Goal: Task Accomplishment & Management: Complete application form

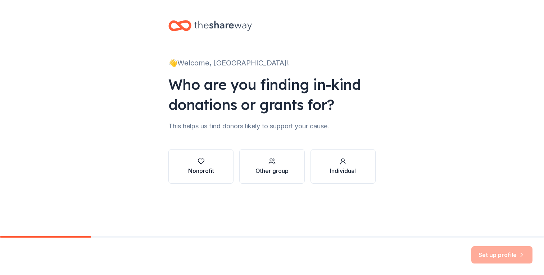
click at [216, 166] on button "Nonprofit" at bounding box center [200, 166] width 65 height 35
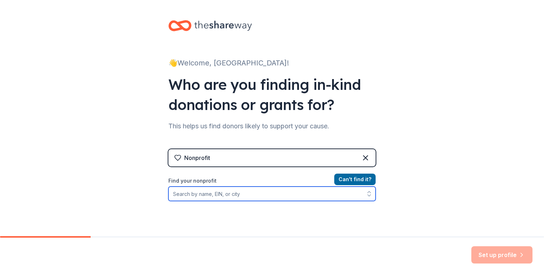
click at [230, 193] on input "Find your nonprofit" at bounding box center [271, 194] width 207 height 14
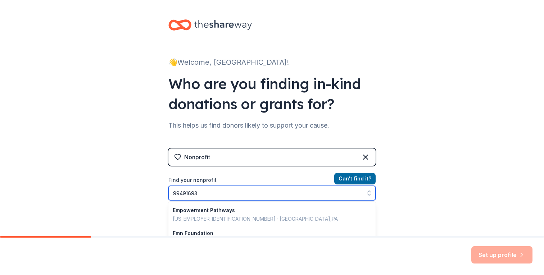
type input "994916939"
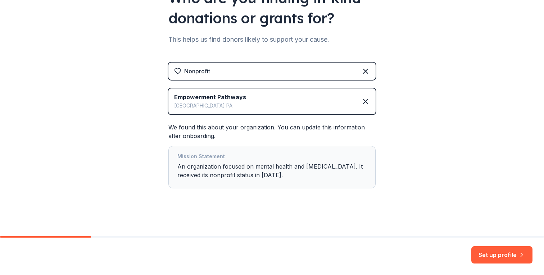
scroll to position [88, 0]
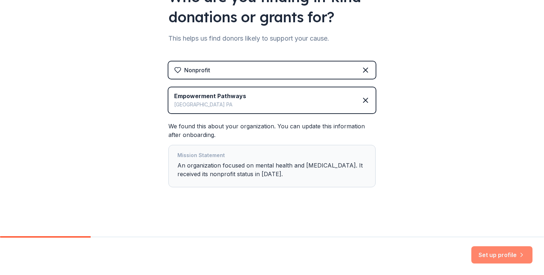
click at [490, 258] on button "Set up profile" at bounding box center [501, 255] width 61 height 17
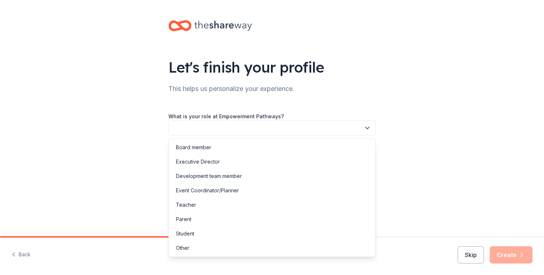
click at [322, 126] on button "button" at bounding box center [271, 128] width 207 height 15
click at [306, 159] on div "Executive Director" at bounding box center [272, 162] width 204 height 14
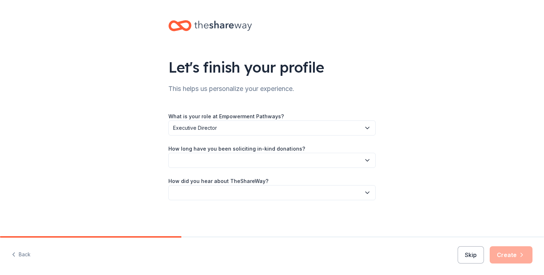
click at [306, 159] on button "button" at bounding box center [271, 160] width 207 height 15
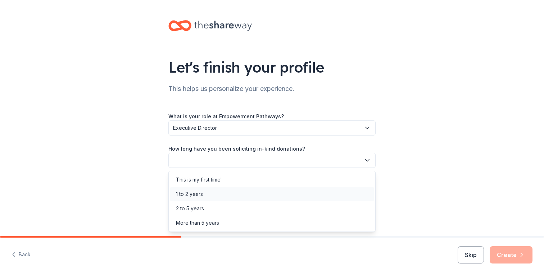
click at [300, 194] on div "1 to 2 years" at bounding box center [272, 194] width 204 height 14
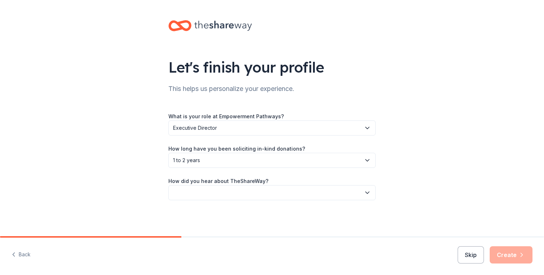
click at [302, 160] on span "1 to 2 years" at bounding box center [267, 160] width 188 height 9
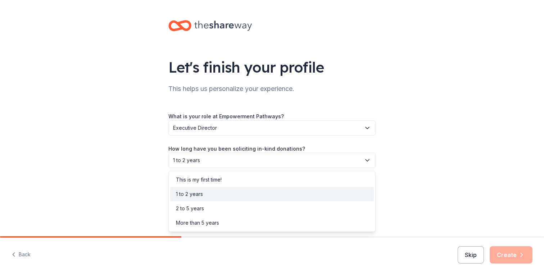
click at [302, 160] on span "1 to 2 years" at bounding box center [267, 160] width 188 height 9
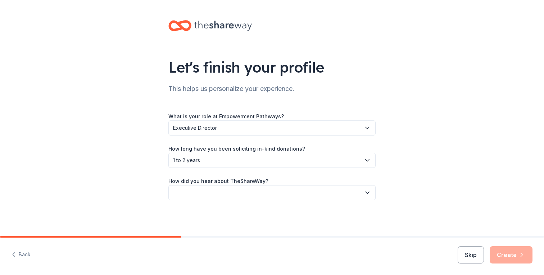
click at [304, 194] on button "button" at bounding box center [271, 192] width 207 height 15
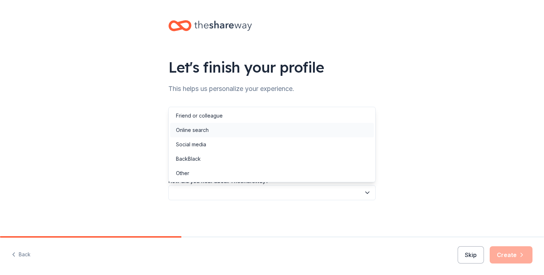
click at [304, 132] on div "Online search" at bounding box center [272, 130] width 204 height 14
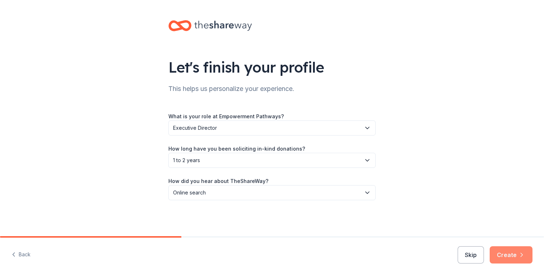
click at [518, 250] on button "Create" at bounding box center [511, 255] width 43 height 17
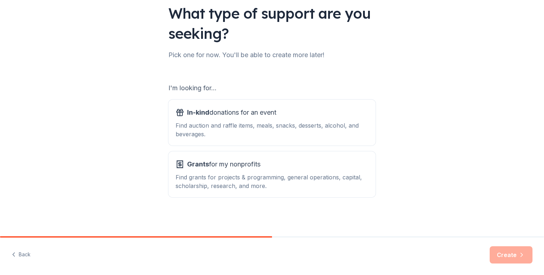
scroll to position [54, 0]
click at [311, 124] on div "Find auction and raffle items, meals, snacks, desserts, alcohol, and beverages." at bounding box center [272, 130] width 193 height 17
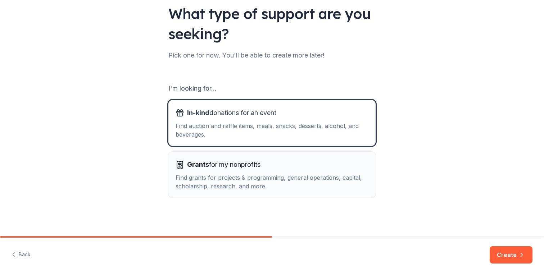
click at [307, 169] on div "Grants for my nonprofits" at bounding box center [272, 165] width 193 height 12
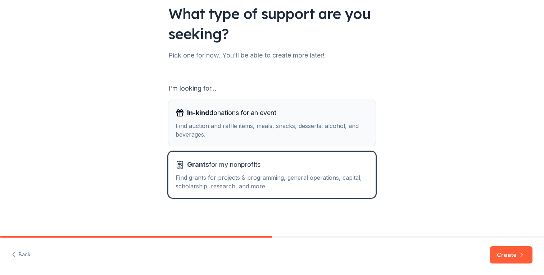
click at [308, 135] on div "Find auction and raffle items, meals, snacks, desserts, alcohol, and beverages." at bounding box center [272, 130] width 193 height 17
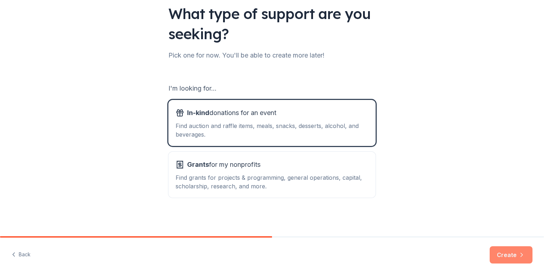
click at [505, 260] on button "Create" at bounding box center [511, 255] width 43 height 17
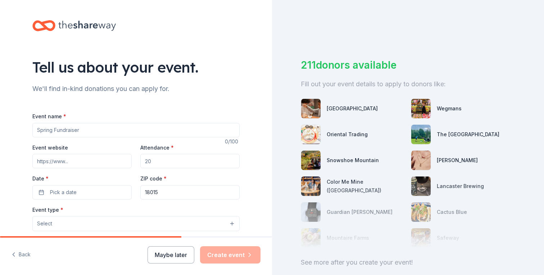
click at [149, 129] on input "Event name *" at bounding box center [135, 130] width 207 height 14
type input "Community BBQ"
click at [89, 160] on input "Event website" at bounding box center [81, 161] width 99 height 14
type input "https://www.newempowermentpathways.org/"
click at [165, 159] on input "Attendance *" at bounding box center [189, 161] width 99 height 14
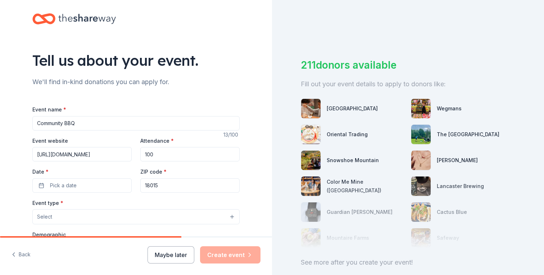
scroll to position [8, 0]
type input "1"
type input "100"
click at [76, 189] on button "Pick a date" at bounding box center [81, 185] width 99 height 14
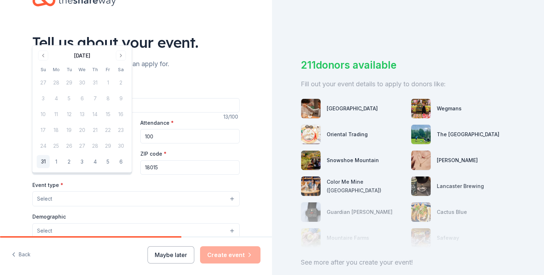
scroll to position [27, 0]
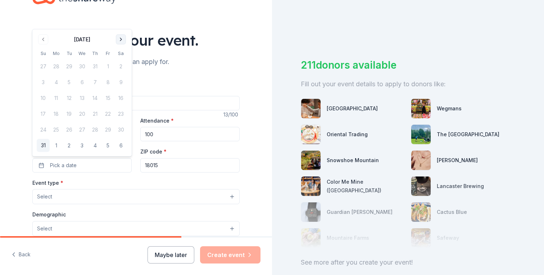
click at [121, 40] on button "Go to next month" at bounding box center [121, 40] width 10 height 10
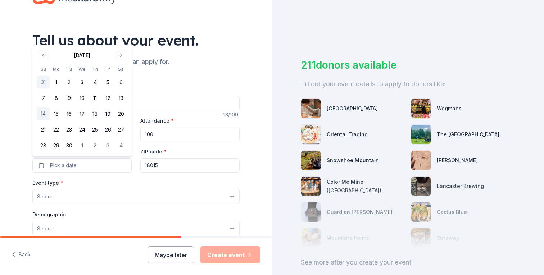
click at [46, 114] on button "14" at bounding box center [43, 114] width 13 height 13
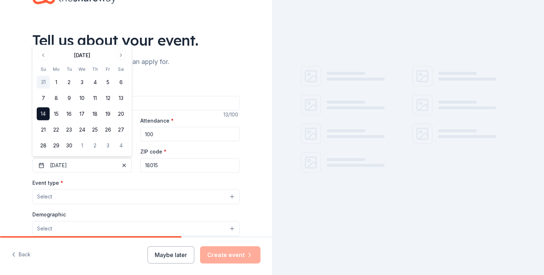
click at [165, 164] on input "18015" at bounding box center [189, 165] width 99 height 14
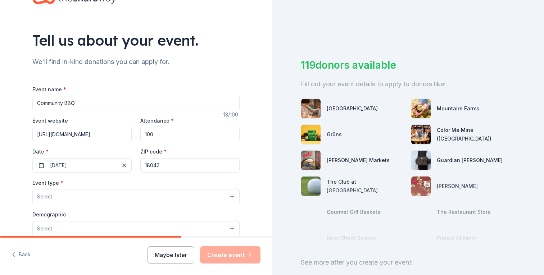
type input "18042"
click at [83, 182] on div "Event type * Select" at bounding box center [135, 192] width 207 height 26
click at [85, 194] on button "Select" at bounding box center [135, 196] width 207 height 15
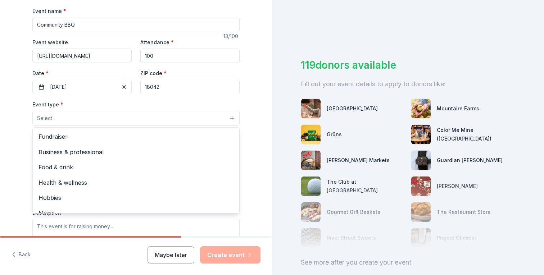
scroll to position [112, 0]
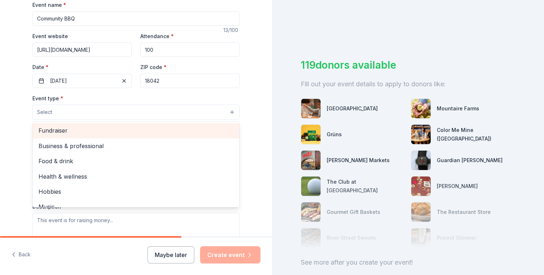
click at [90, 132] on span "Fundraiser" at bounding box center [136, 130] width 195 height 9
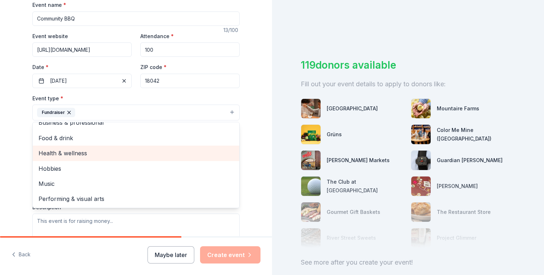
scroll to position [0, 0]
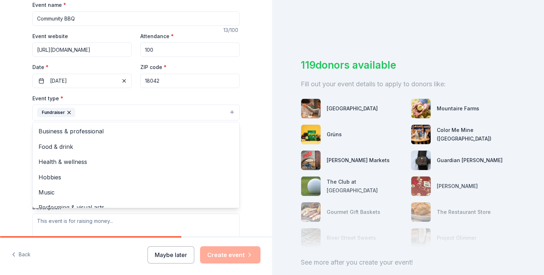
click at [23, 146] on div "Tell us about your event. We'll find in-kind donations you can apply for. Event…" at bounding box center [136, 128] width 230 height 480
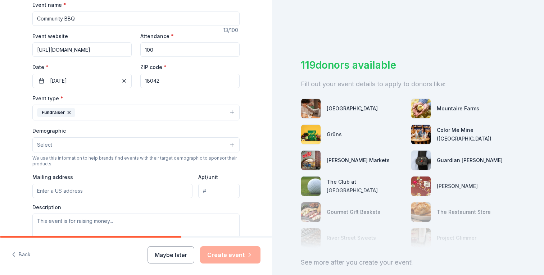
click at [63, 146] on button "Select" at bounding box center [135, 144] width 207 height 15
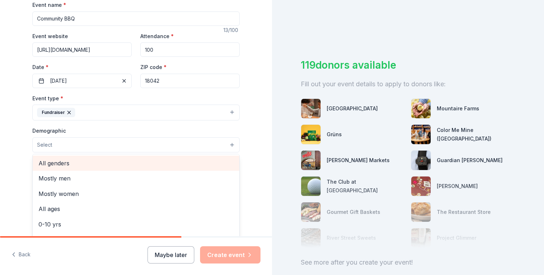
click at [80, 164] on span "All genders" at bounding box center [136, 163] width 195 height 9
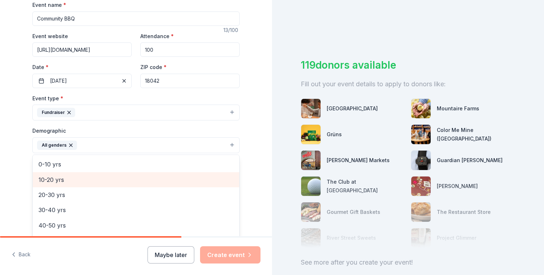
scroll to position [43, 0]
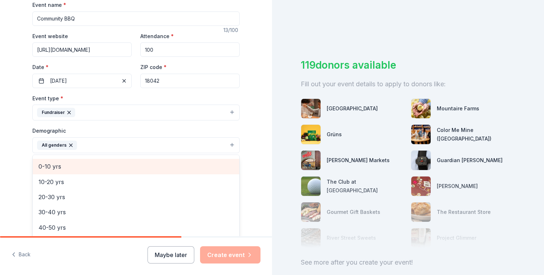
click at [80, 170] on span "0-10 yrs" at bounding box center [136, 166] width 195 height 9
click at [80, 167] on span "10-20 yrs" at bounding box center [136, 166] width 195 height 9
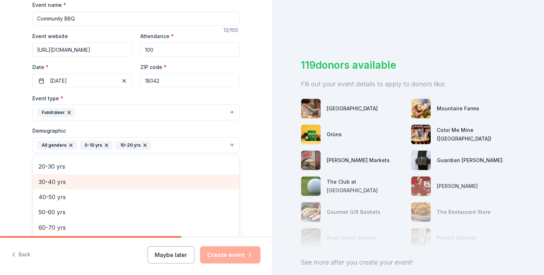
click at [80, 182] on span "30-40 yrs" at bounding box center [136, 181] width 195 height 9
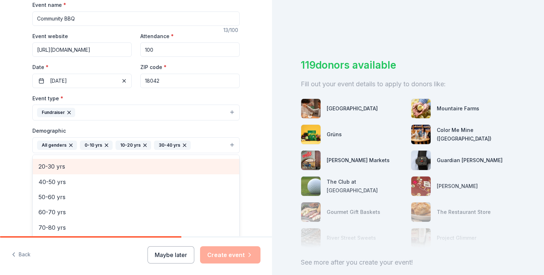
click at [80, 168] on span "20-30 yrs" at bounding box center [136, 166] width 195 height 9
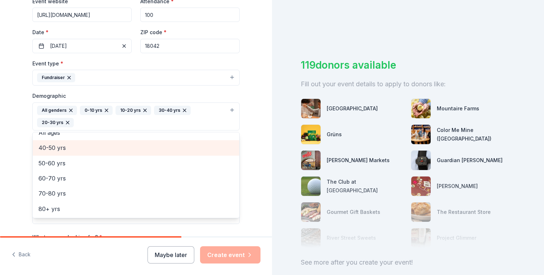
scroll to position [154, 0]
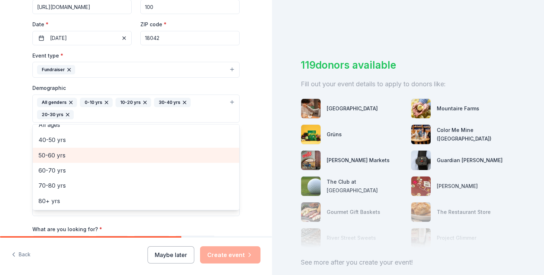
click at [84, 156] on span "50-60 yrs" at bounding box center [136, 155] width 195 height 9
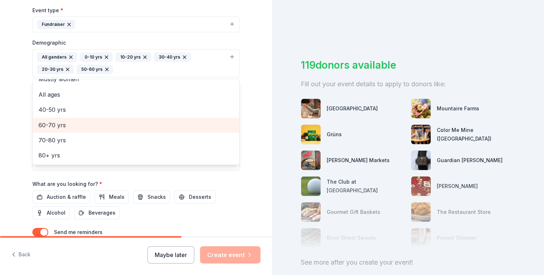
scroll to position [200, 0]
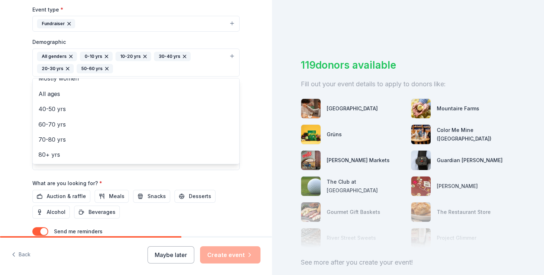
click at [247, 141] on div "Tell us about your event. We'll find in-kind donations you can apply for. Event…" at bounding box center [136, 46] width 230 height 493
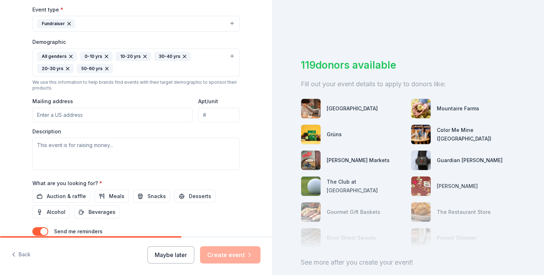
click at [116, 119] on input "Mailing address" at bounding box center [112, 115] width 160 height 14
type input "611 Greene Court"
type input "n/a"
type input "611 Greene Court, Fountain Hill, PA, 18015"
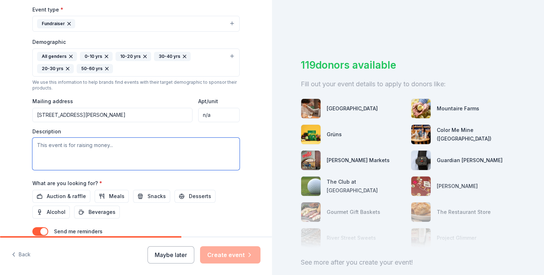
click at [105, 149] on textarea at bounding box center [135, 154] width 207 height 32
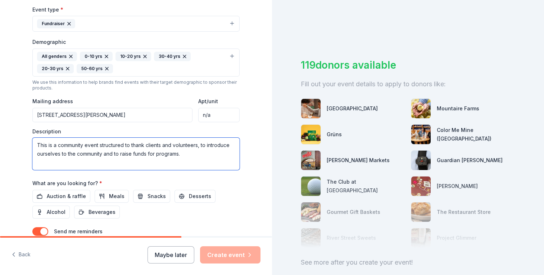
click at [200, 146] on textarea "This is a community event structured to thank clients and volunteers, to introd…" at bounding box center [135, 154] width 207 height 32
click at [153, 162] on textarea "This is a community event structured to thank clients and volunteers for their …" at bounding box center [135, 154] width 207 height 32
click at [36, 163] on textarea "This is a community event structured to thank clients and volunteers for their …" at bounding box center [135, 154] width 207 height 32
click at [55, 163] on textarea "This is a community event structured to thank clients and volunteers for their …" at bounding box center [135, 154] width 207 height 32
click at [100, 161] on textarea "This is a community event structured to thank clients and volunteers for their …" at bounding box center [135, 154] width 207 height 32
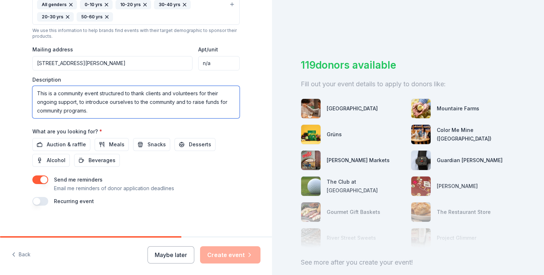
scroll to position [256, 0]
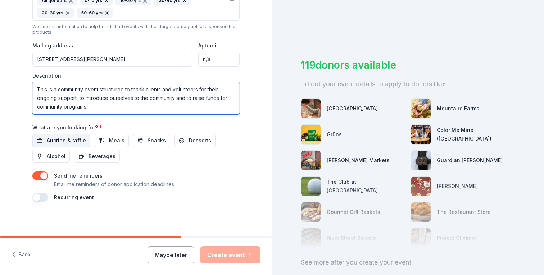
type textarea "This is a community event structured to thank clients and volunteers for their …"
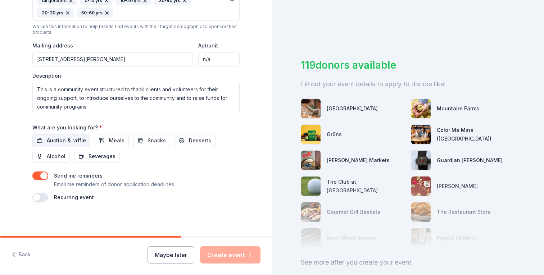
click at [76, 139] on span "Auction & raffle" at bounding box center [66, 140] width 39 height 9
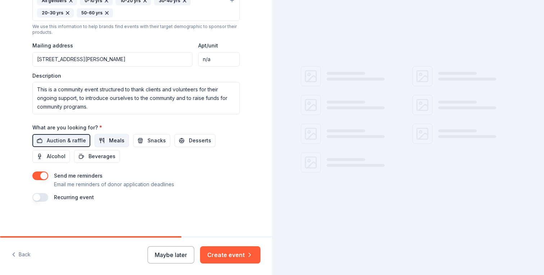
click at [109, 142] on span "Meals" at bounding box center [116, 140] width 15 height 9
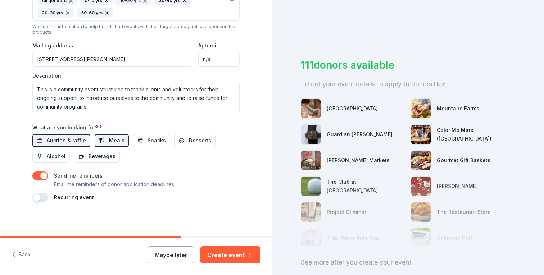
click at [103, 140] on button "Meals" at bounding box center [112, 140] width 34 height 13
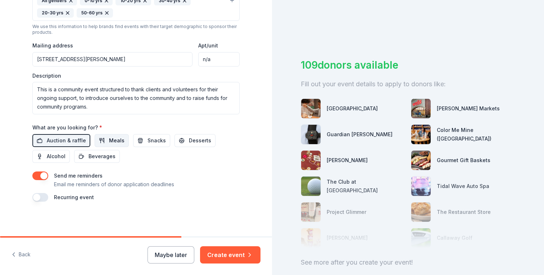
click at [109, 142] on span "Meals" at bounding box center [116, 140] width 15 height 9
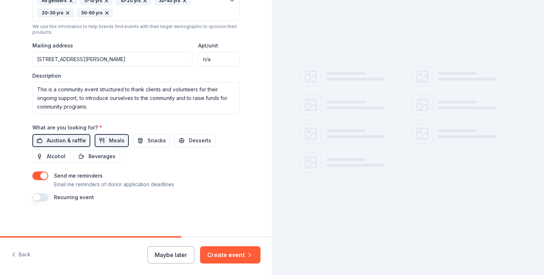
click at [76, 144] on span "Auction & raffle" at bounding box center [66, 140] width 39 height 9
click at [101, 140] on button "Meals" at bounding box center [112, 140] width 34 height 13
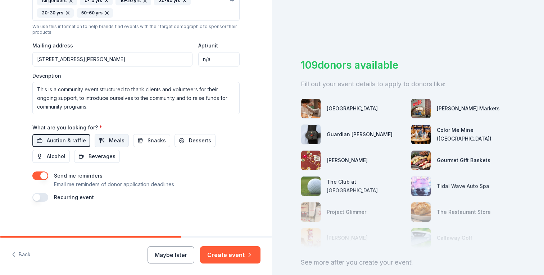
click at [102, 143] on button "Meals" at bounding box center [112, 140] width 34 height 13
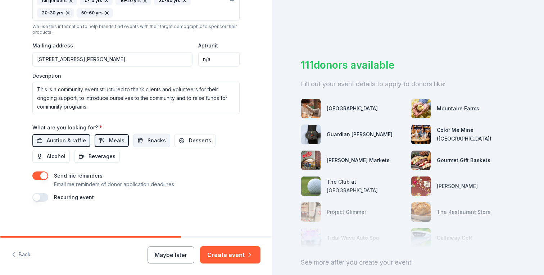
click at [155, 140] on span "Snacks" at bounding box center [157, 140] width 18 height 9
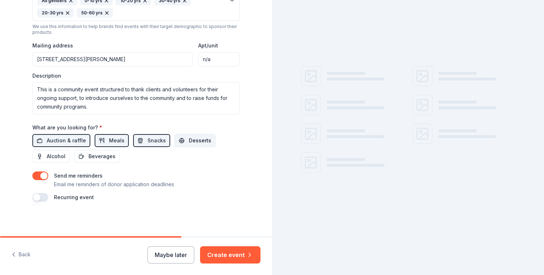
click at [189, 143] on span "Desserts" at bounding box center [200, 140] width 22 height 9
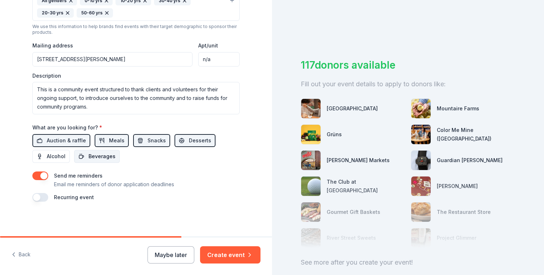
click at [104, 157] on span "Beverages" at bounding box center [102, 156] width 27 height 9
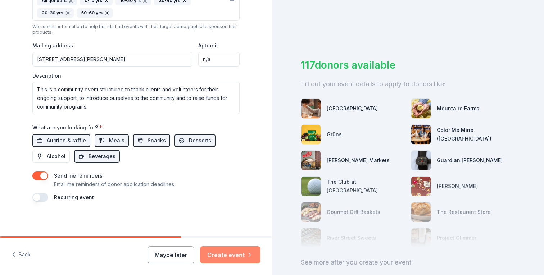
click at [243, 257] on button "Create event" at bounding box center [230, 255] width 60 height 17
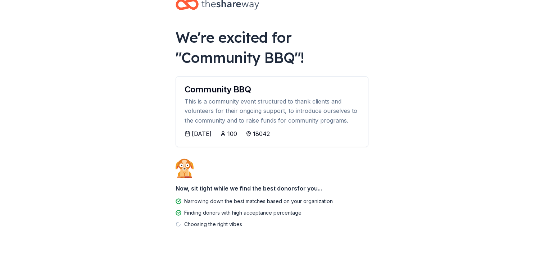
scroll to position [19, 0]
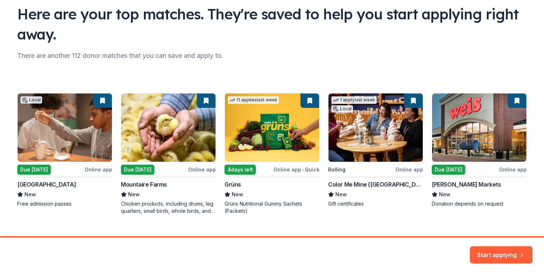
scroll to position [53, 0]
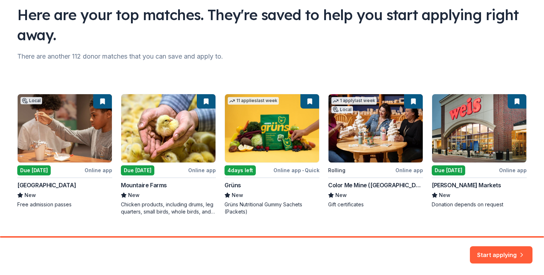
click at [40, 170] on div "Local Due today Online app Da Vinci Science Center New Free admission passes Du…" at bounding box center [272, 155] width 510 height 122
click at [101, 170] on div "Local Due today Online app Da Vinci Science Center New Free admission passes Du…" at bounding box center [272, 155] width 510 height 122
click at [42, 205] on div "Local Due today Online app Da Vinci Science Center New Free admission passes Du…" at bounding box center [272, 155] width 510 height 122
click at [510, 252] on button "Start applying" at bounding box center [501, 251] width 63 height 17
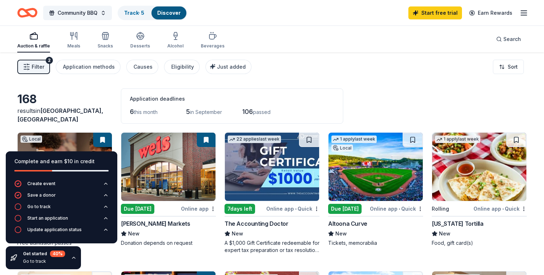
click at [83, 107] on div "168" at bounding box center [64, 99] width 95 height 14
click at [44, 208] on div "Go to track" at bounding box center [38, 207] width 23 height 6
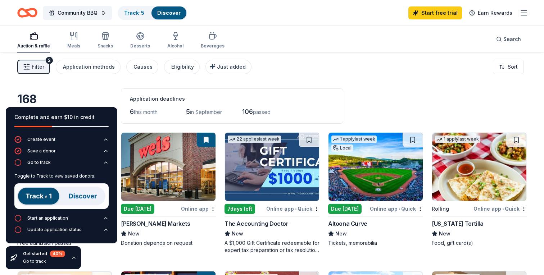
click at [200, 73] on div "Filter 2 Application methods Causes Eligibility Just added" at bounding box center [134, 67] width 234 height 14
click at [200, 80] on div "Filter 2 Application methods Causes Eligibility Just added Sort" at bounding box center [272, 67] width 544 height 29
click at [103, 104] on div "Complete and earn $10 in credit Create event Save a donor Go to track Toggle to…" at bounding box center [61, 188] width 123 height 174
click at [92, 166] on button "Go to track" at bounding box center [61, 165] width 94 height 12
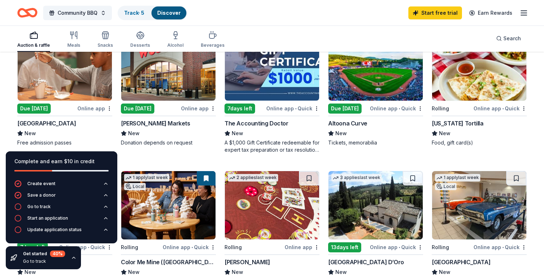
scroll to position [110, 0]
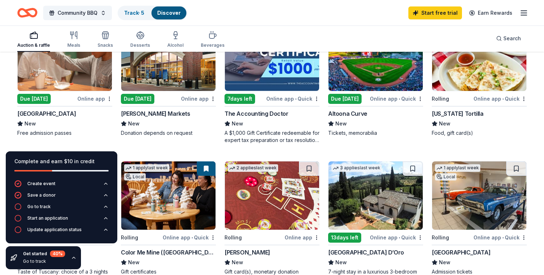
click at [105, 99] on div "Online app" at bounding box center [94, 98] width 35 height 9
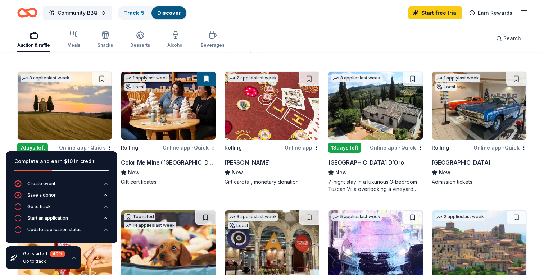
scroll to position [198, 0]
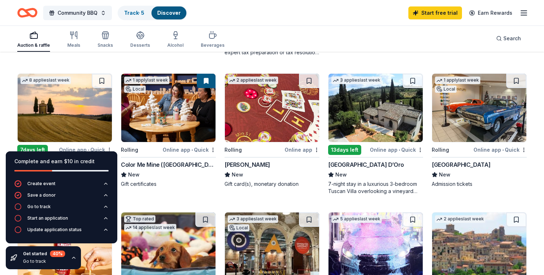
click at [166, 127] on img at bounding box center [168, 108] width 94 height 68
click at [168, 116] on img at bounding box center [168, 108] width 94 height 68
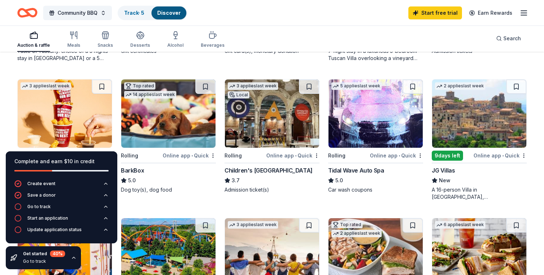
scroll to position [329, 0]
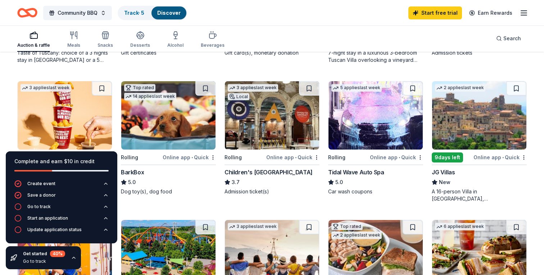
click at [172, 121] on img at bounding box center [168, 115] width 94 height 68
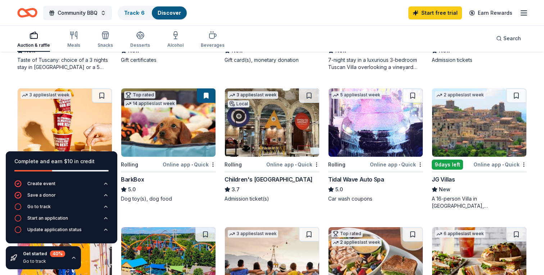
scroll to position [313, 0]
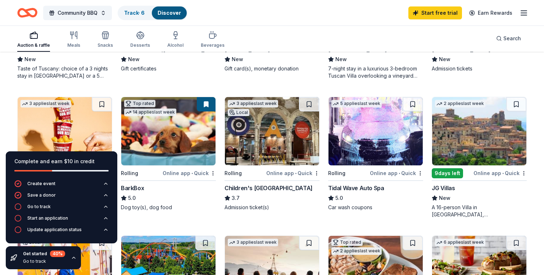
click at [374, 140] on img at bounding box center [376, 131] width 94 height 68
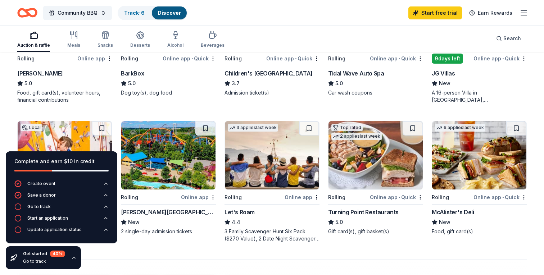
scroll to position [429, 0]
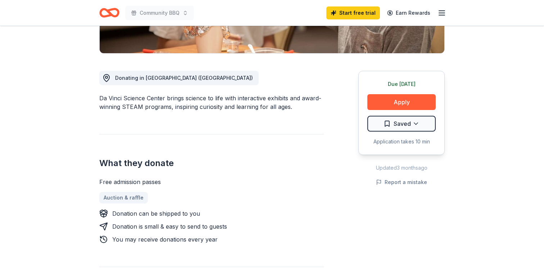
scroll to position [166, 0]
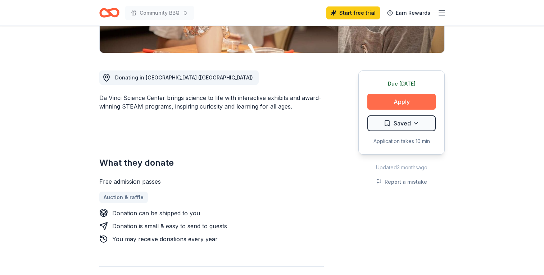
click at [414, 105] on button "Apply" at bounding box center [401, 102] width 68 height 16
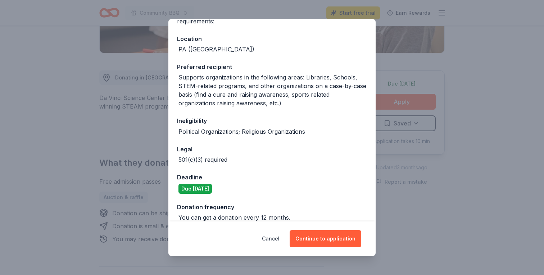
scroll to position [80, 0]
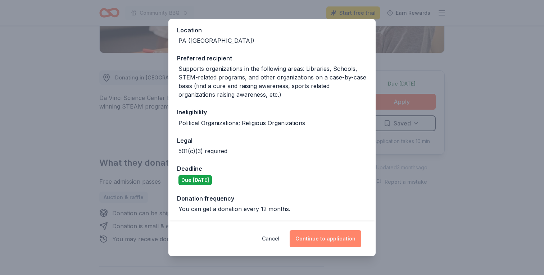
click at [318, 241] on button "Continue to application" at bounding box center [326, 238] width 72 height 17
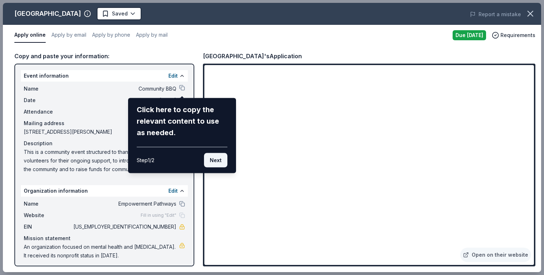
click at [219, 162] on button "Next" at bounding box center [215, 160] width 23 height 14
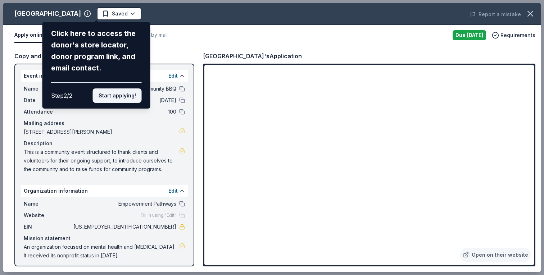
click at [125, 95] on button "Start applying!" at bounding box center [117, 96] width 49 height 14
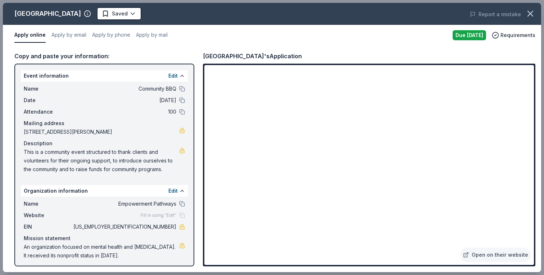
scroll to position [3, 0]
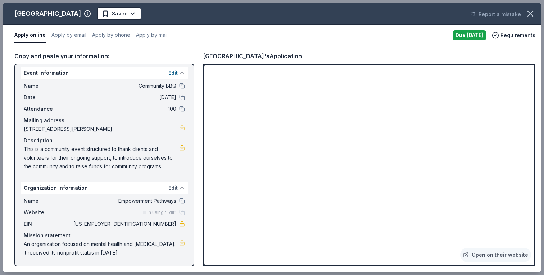
click at [175, 189] on button "Edit" at bounding box center [172, 188] width 9 height 9
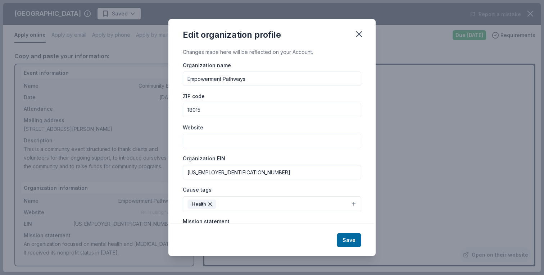
click at [263, 143] on input "Website" at bounding box center [272, 141] width 179 height 14
click at [238, 111] on input "18015" at bounding box center [272, 110] width 179 height 14
type input "18042"
click at [205, 141] on input "Website" at bounding box center [272, 141] width 179 height 14
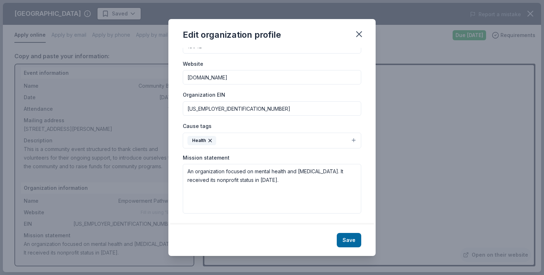
scroll to position [64, 0]
type input "www.newempowermentpathways.org"
click at [230, 142] on button "Health" at bounding box center [272, 140] width 179 height 16
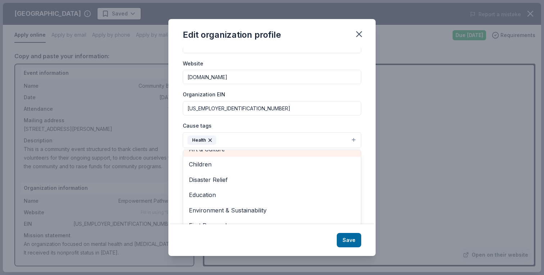
scroll to position [29, 0]
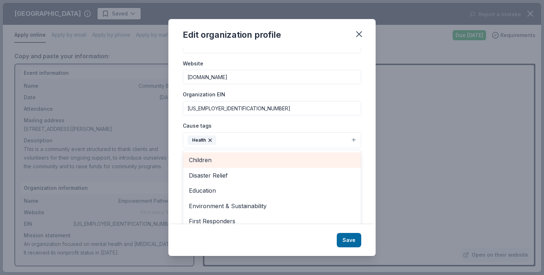
click at [229, 162] on span "Children" at bounding box center [272, 159] width 166 height 9
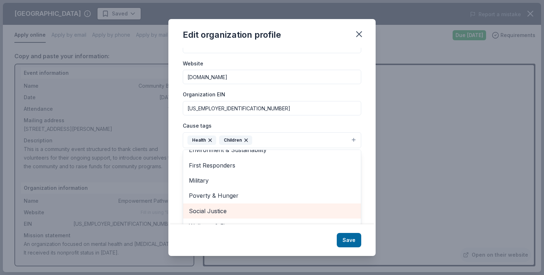
scroll to position [75, 0]
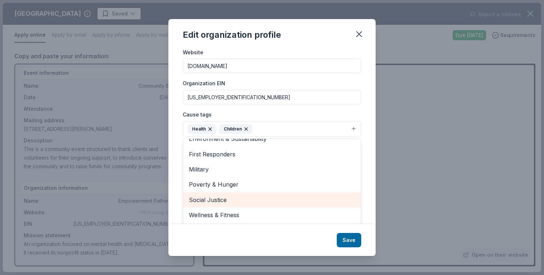
click at [243, 199] on span "Social Justice" at bounding box center [272, 199] width 166 height 9
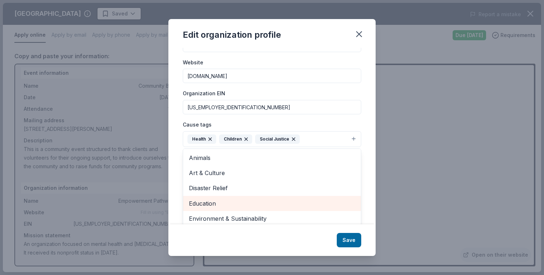
scroll to position [66, 0]
click at [243, 200] on span "Education" at bounding box center [272, 202] width 166 height 9
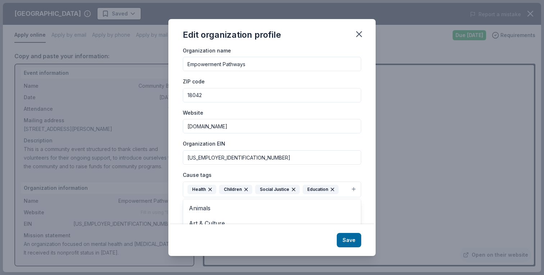
scroll to position [17, 0]
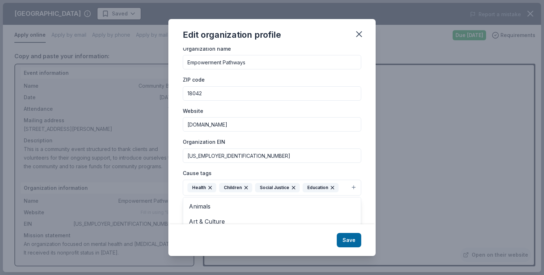
click at [358, 171] on div "Cause tags Health Children Social Justice Education Animals Art & Culture Disas…" at bounding box center [272, 182] width 179 height 27
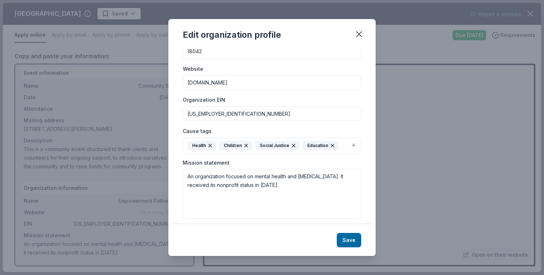
scroll to position [64, 0]
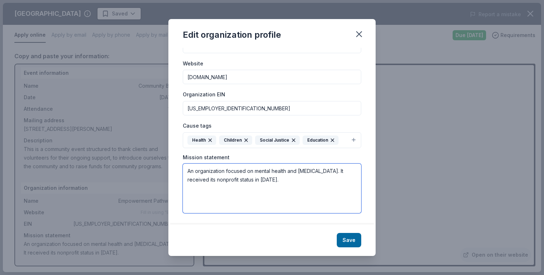
drag, startPoint x: 281, startPoint y: 182, endPoint x: 184, endPoint y: 171, distance: 97.1
click at [184, 171] on textarea "An organization focused on mental health and crisis intervention. It received i…" at bounding box center [272, 189] width 179 height 50
paste textarea "Empowerment Pathways is dedicated to strengthening underserved communities by p…"
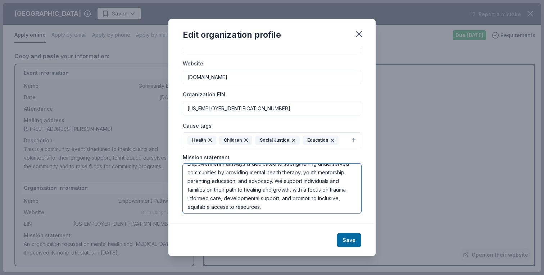
scroll to position [9, 0]
type textarea "Empowerment Pathways is dedicated to strengthening underserved communities by p…"
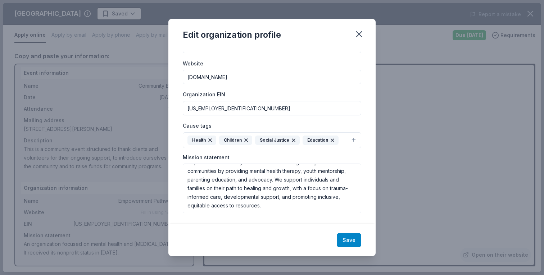
click at [349, 238] on button "Save" at bounding box center [349, 240] width 24 height 14
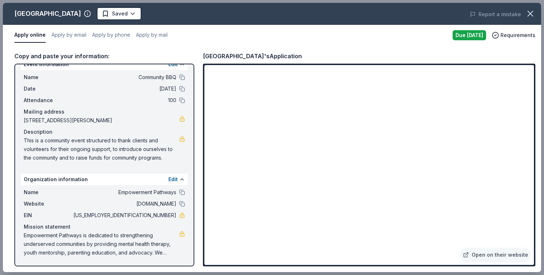
scroll to position [0, 0]
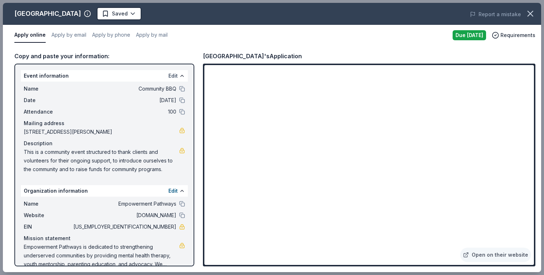
click at [175, 75] on button "Edit" at bounding box center [172, 76] width 9 height 9
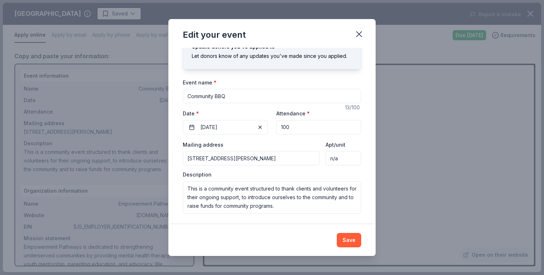
scroll to position [28, 0]
click at [292, 206] on textarea "This is a community event structured to thank clients and volunteers for their …" at bounding box center [272, 197] width 179 height 32
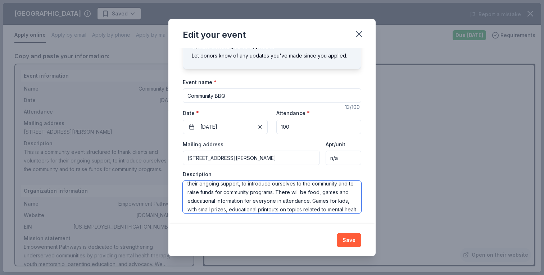
scroll to position [22, 0]
type textarea "This is a community event structured to thank clients and volunteers for their …"
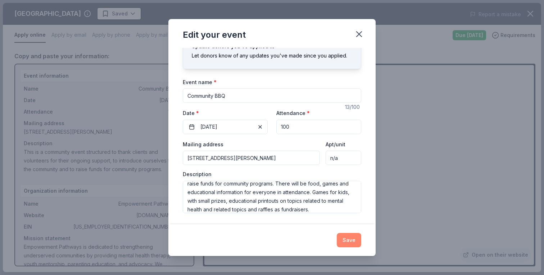
click at [348, 241] on button "Save" at bounding box center [349, 240] width 24 height 14
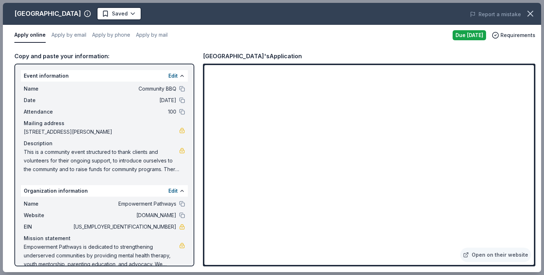
scroll to position [12, 0]
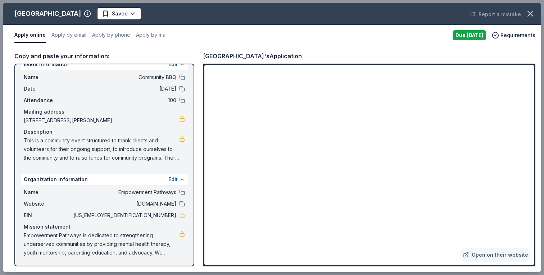
click at [477, 35] on div "Due today" at bounding box center [469, 35] width 33 height 10
click at [484, 46] on div "Copy and paste your information: Event information Edit Name Community BBQ Date…" at bounding box center [272, 159] width 538 height 227
click at [171, 261] on div "Event information Edit Name Community BBQ Date 09/14/25 Attendance 100 Mailing …" at bounding box center [104, 165] width 180 height 203
click at [504, 35] on span "Requirements" at bounding box center [518, 35] width 35 height 9
click at [432, 39] on div "Apply online Apply by email Apply by phone Apply by mail" at bounding box center [230, 35] width 433 height 15
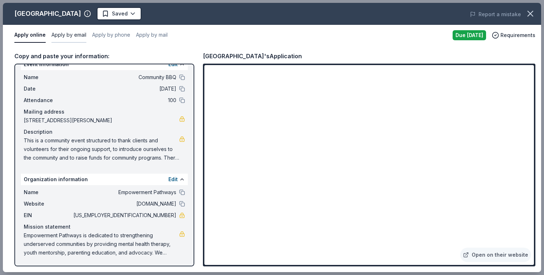
click at [71, 36] on button "Apply by email" at bounding box center [68, 35] width 35 height 15
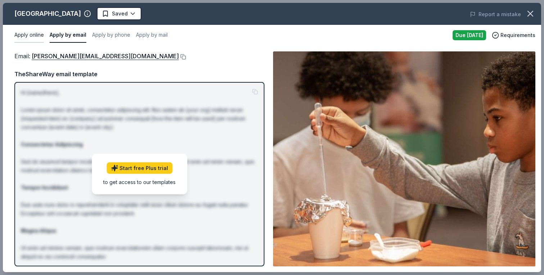
click at [30, 37] on button "Apply online" at bounding box center [29, 35] width 30 height 15
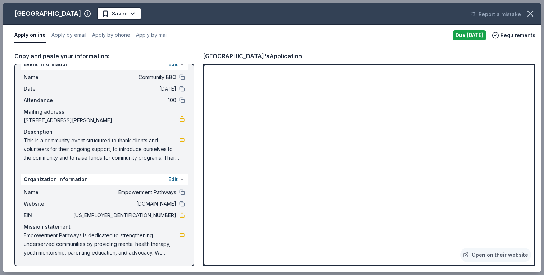
scroll to position [0, 0]
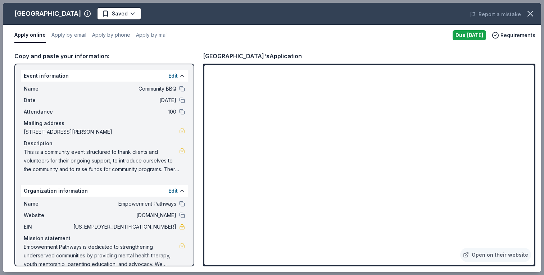
click at [475, 38] on div "Due today" at bounding box center [469, 35] width 33 height 10
click at [141, 13] on body "Community BBQ Start free trial Earn Rewards Due today Share Da Vinci Science Ce…" at bounding box center [272, 137] width 544 height 275
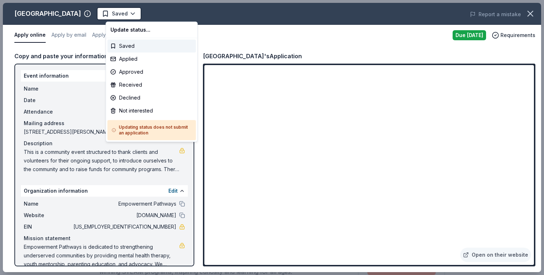
click at [69, 15] on html "Community BBQ Start free trial Earn Rewards Due today Share Da Vinci Science Ce…" at bounding box center [272, 137] width 544 height 275
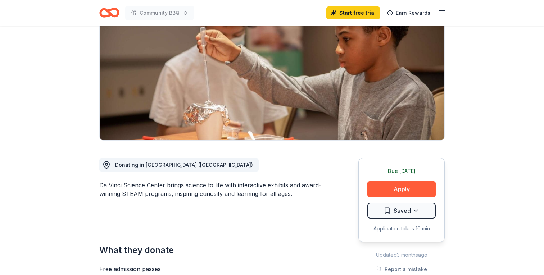
scroll to position [83, 0]
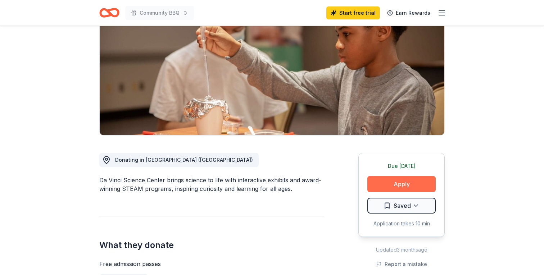
click at [411, 186] on button "Apply" at bounding box center [401, 184] width 68 height 16
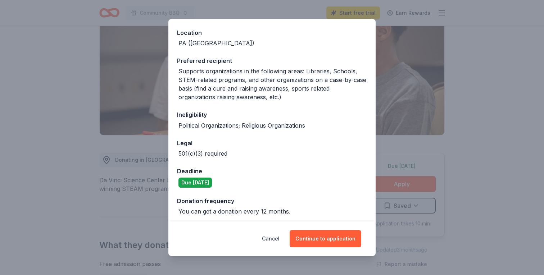
scroll to position [80, 0]
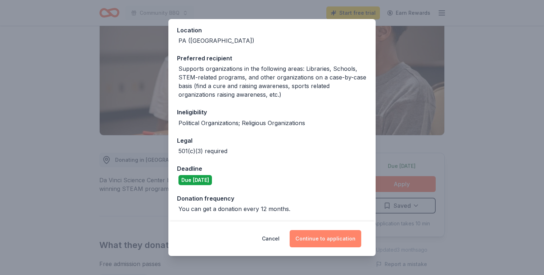
click at [317, 240] on button "Continue to application" at bounding box center [326, 238] width 72 height 17
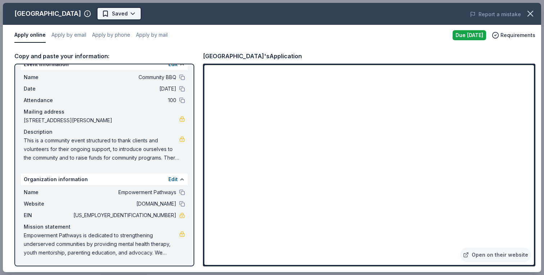
scroll to position [0, 0]
click at [142, 16] on body "Community BBQ Start free trial Earn Rewards Due today Share Da Vinci Science Ce…" at bounding box center [272, 137] width 544 height 275
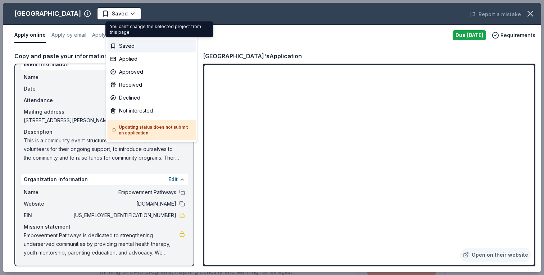
click at [140, 14] on body "Community BBQ Start free trial Earn Rewards Due today Share Da Vinci Science Ce…" at bounding box center [272, 137] width 544 height 275
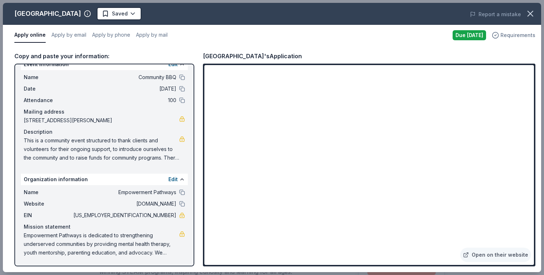
click at [514, 36] on span "Requirements" at bounding box center [518, 35] width 35 height 9
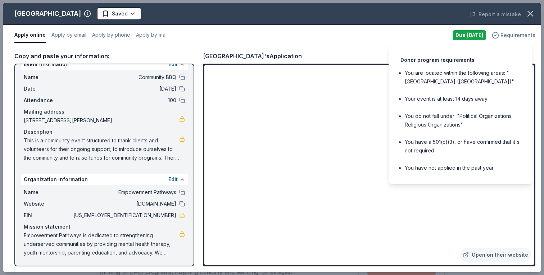
click at [514, 36] on span "Requirements" at bounding box center [518, 35] width 35 height 9
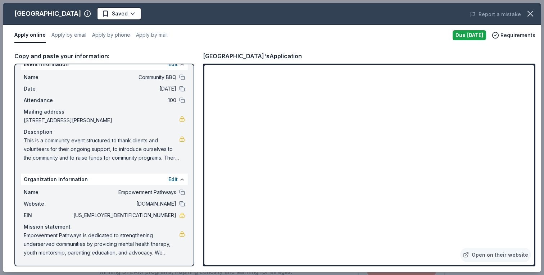
click at [475, 36] on div "Due today" at bounding box center [469, 35] width 33 height 10
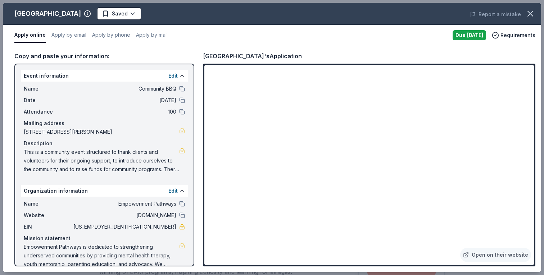
scroll to position [12, 0]
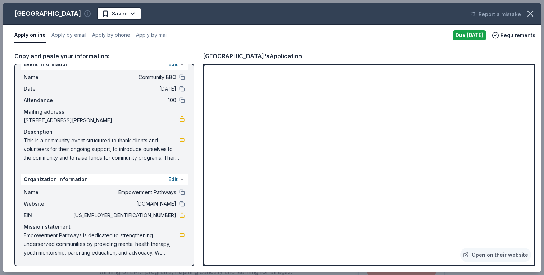
click at [91, 14] on icon "button" at bounding box center [87, 13] width 7 height 7
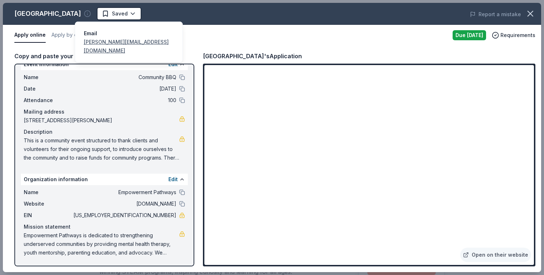
click at [91, 14] on icon "button" at bounding box center [87, 13] width 7 height 7
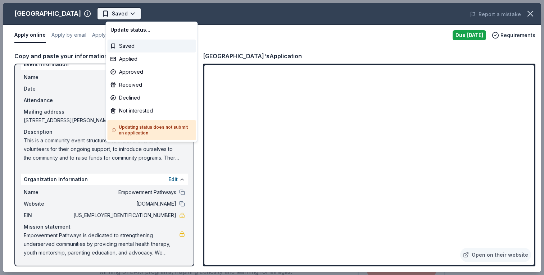
click at [141, 16] on body "Community BBQ Start free trial Earn Rewards Due today Share Da Vinci Science Ce…" at bounding box center [272, 137] width 544 height 275
click at [145, 60] on div "Applied" at bounding box center [152, 59] width 89 height 13
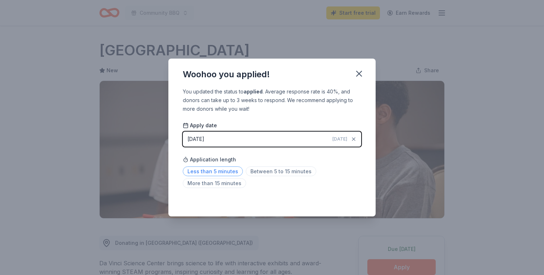
click at [226, 172] on span "Less than 5 minutes" at bounding box center [213, 172] width 60 height 10
click at [359, 74] on icon "button" at bounding box center [359, 73] width 5 height 5
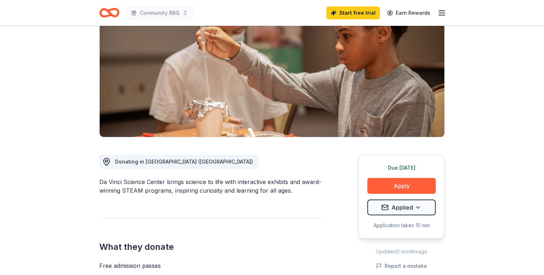
scroll to position [0, 0]
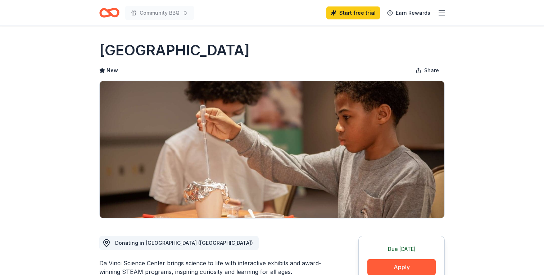
click at [440, 12] on icon "button" at bounding box center [442, 13] width 9 height 9
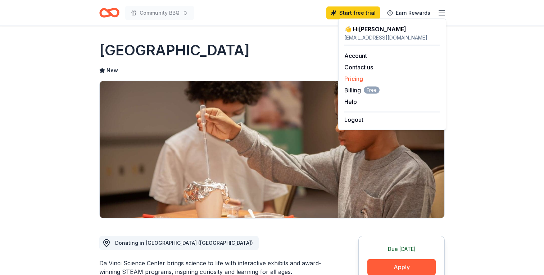
click at [359, 78] on link "Pricing" at bounding box center [353, 78] width 19 height 7
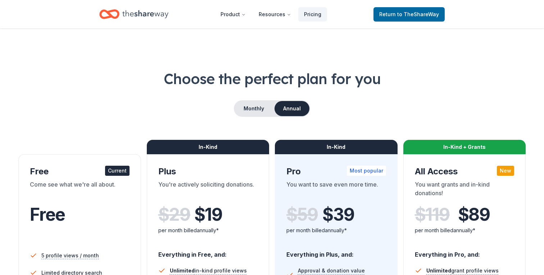
click at [153, 13] on icon "Home" at bounding box center [145, 14] width 46 height 8
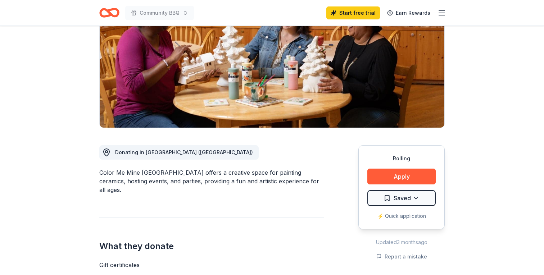
scroll to position [92, 0]
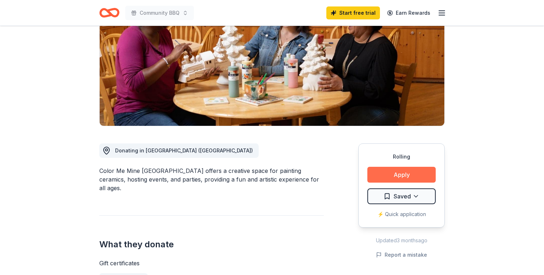
click at [401, 173] on button "Apply" at bounding box center [401, 175] width 68 height 16
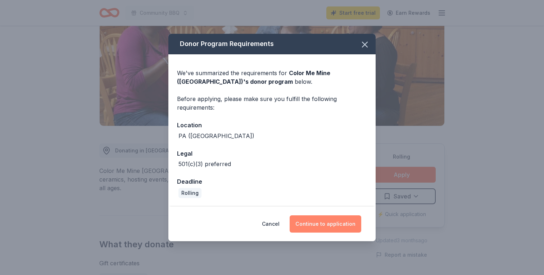
click at [314, 227] on button "Continue to application" at bounding box center [326, 224] width 72 height 17
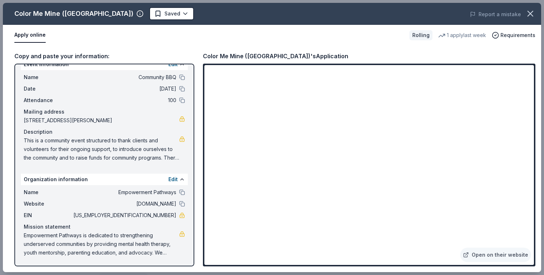
scroll to position [0, 0]
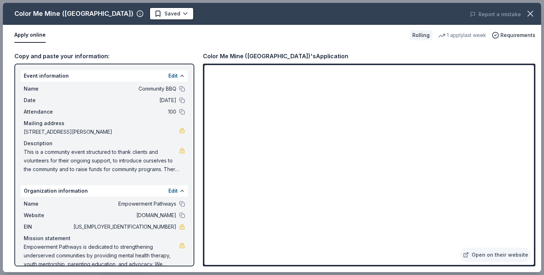
click at [110, 248] on span "Empowerment Pathways is dedicated to strengthening underserved communities by p…" at bounding box center [101, 256] width 155 height 26
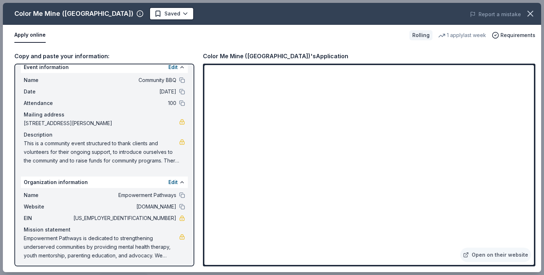
scroll to position [12, 0]
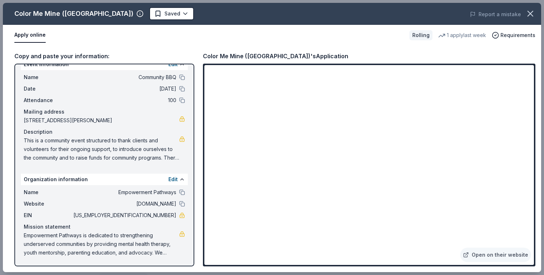
click at [29, 234] on span "Empowerment Pathways is dedicated to strengthening underserved communities by p…" at bounding box center [101, 244] width 155 height 26
click at [68, 146] on span "This is a community event structured to thank clients and volunteers for their …" at bounding box center [101, 149] width 155 height 26
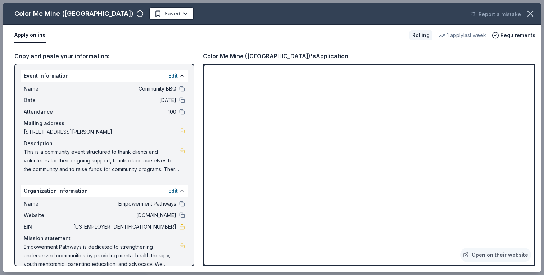
scroll to position [1, 0]
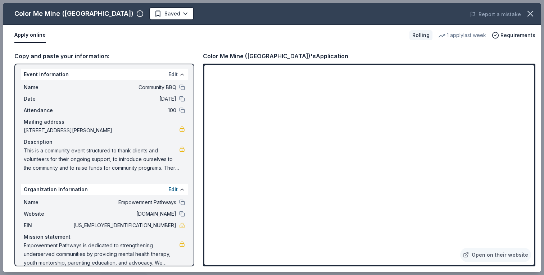
click at [174, 76] on button "Edit" at bounding box center [172, 74] width 9 height 9
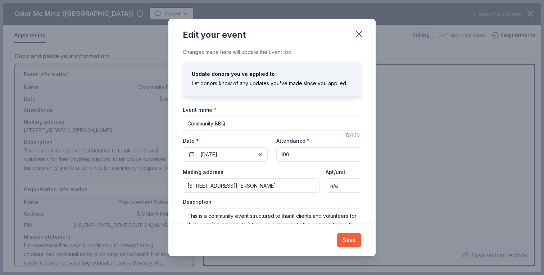
scroll to position [28, 0]
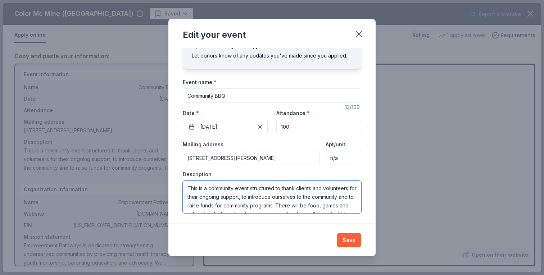
click at [222, 190] on textarea "This is a community event structured to thank clients and volunteers for their …" at bounding box center [272, 197] width 179 height 32
click at [408, 176] on div "Edit your event Changes made here will update the Event too. Update donors you'…" at bounding box center [272, 137] width 544 height 275
click at [361, 35] on icon "button" at bounding box center [359, 34] width 10 height 10
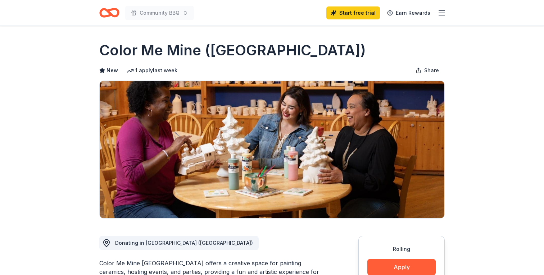
click at [444, 11] on icon "button" at bounding box center [442, 13] width 9 height 9
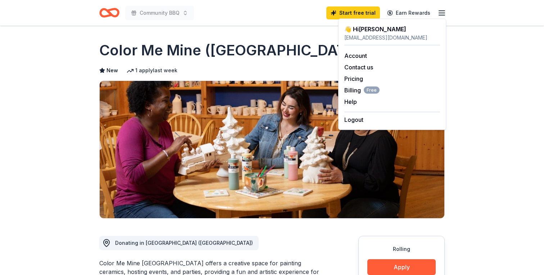
click at [442, 12] on icon "button" at bounding box center [442, 13] width 9 height 9
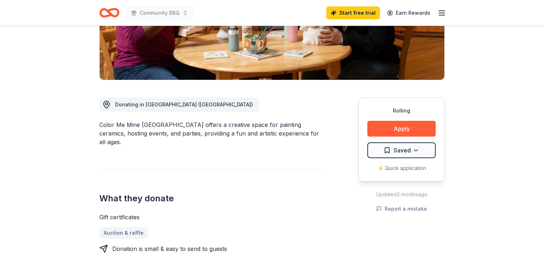
scroll to position [165, 0]
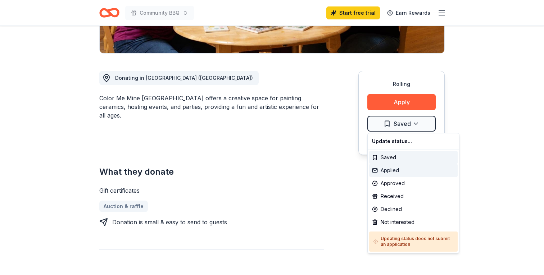
click at [416, 171] on div "Applied" at bounding box center [413, 170] width 89 height 13
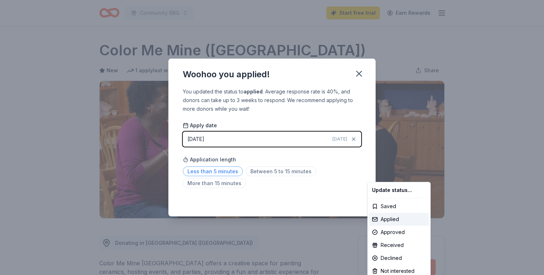
click at [216, 173] on html "Community BBQ Start free trial Earn Rewards Rolling Share Color Me Mine (Lehigh…" at bounding box center [272, 137] width 544 height 275
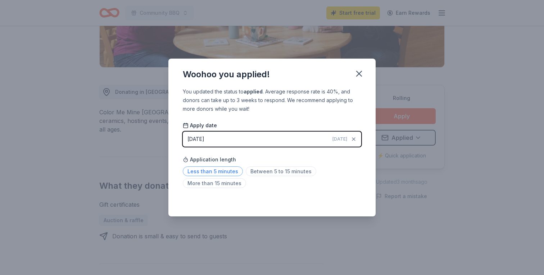
click at [223, 169] on span "Less than 5 minutes" at bounding box center [213, 172] width 60 height 10
click at [356, 75] on icon "button" at bounding box center [359, 74] width 10 height 10
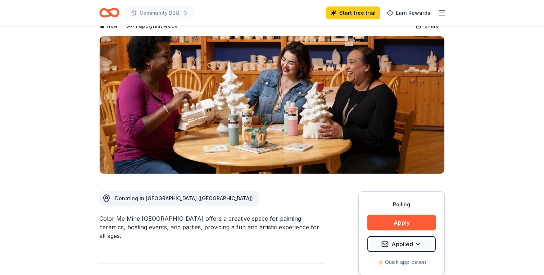
scroll to position [57, 0]
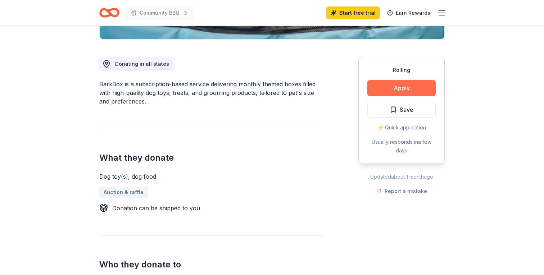
scroll to position [180, 0]
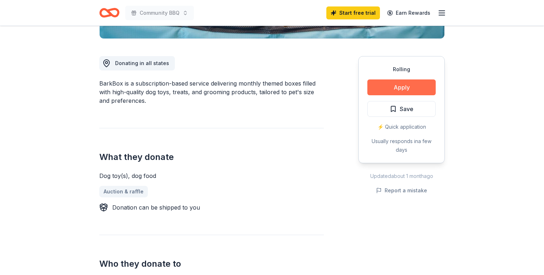
click at [411, 88] on button "Apply" at bounding box center [401, 88] width 68 height 16
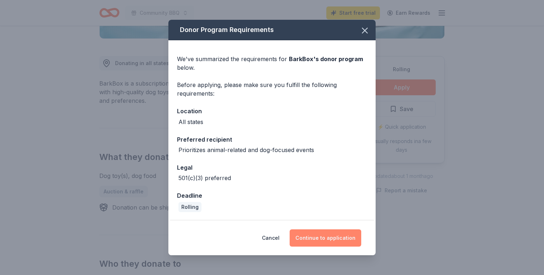
click at [317, 239] on button "Continue to application" at bounding box center [326, 238] width 72 height 17
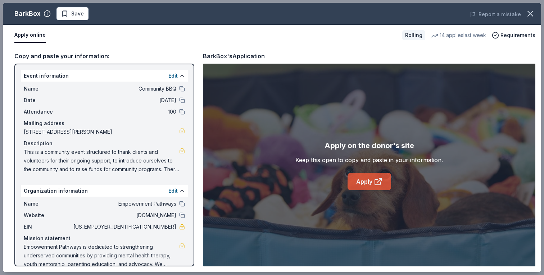
click at [368, 181] on link "Apply" at bounding box center [370, 181] width 44 height 17
click at [378, 184] on icon at bounding box center [378, 181] width 9 height 9
click at [371, 184] on link "Apply" at bounding box center [370, 181] width 44 height 17
click at [83, 16] on button "Save" at bounding box center [73, 13] width 32 height 13
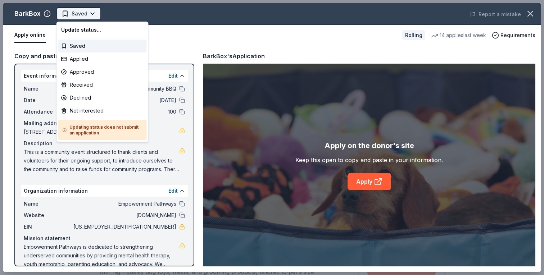
scroll to position [0, 0]
click at [91, 14] on html "Community BBQ Start free trial Earn Rewards Rolling Share BarkBox 5.0 • 123 rev…" at bounding box center [272, 137] width 544 height 275
click at [94, 59] on div "Applied" at bounding box center [102, 59] width 89 height 13
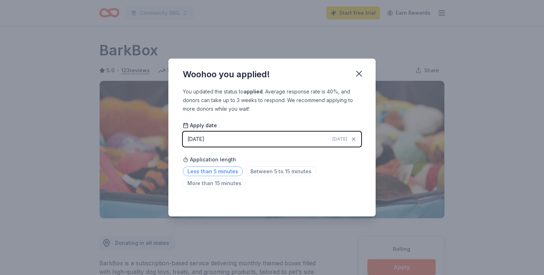
click at [223, 172] on span "Less than 5 minutes" at bounding box center [213, 172] width 60 height 10
click at [358, 72] on icon "button" at bounding box center [359, 74] width 10 height 10
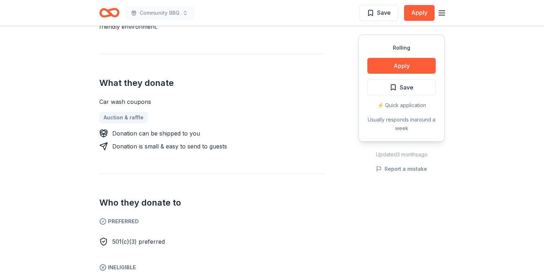
scroll to position [208, 0]
